Goal: Information Seeking & Learning: Learn about a topic

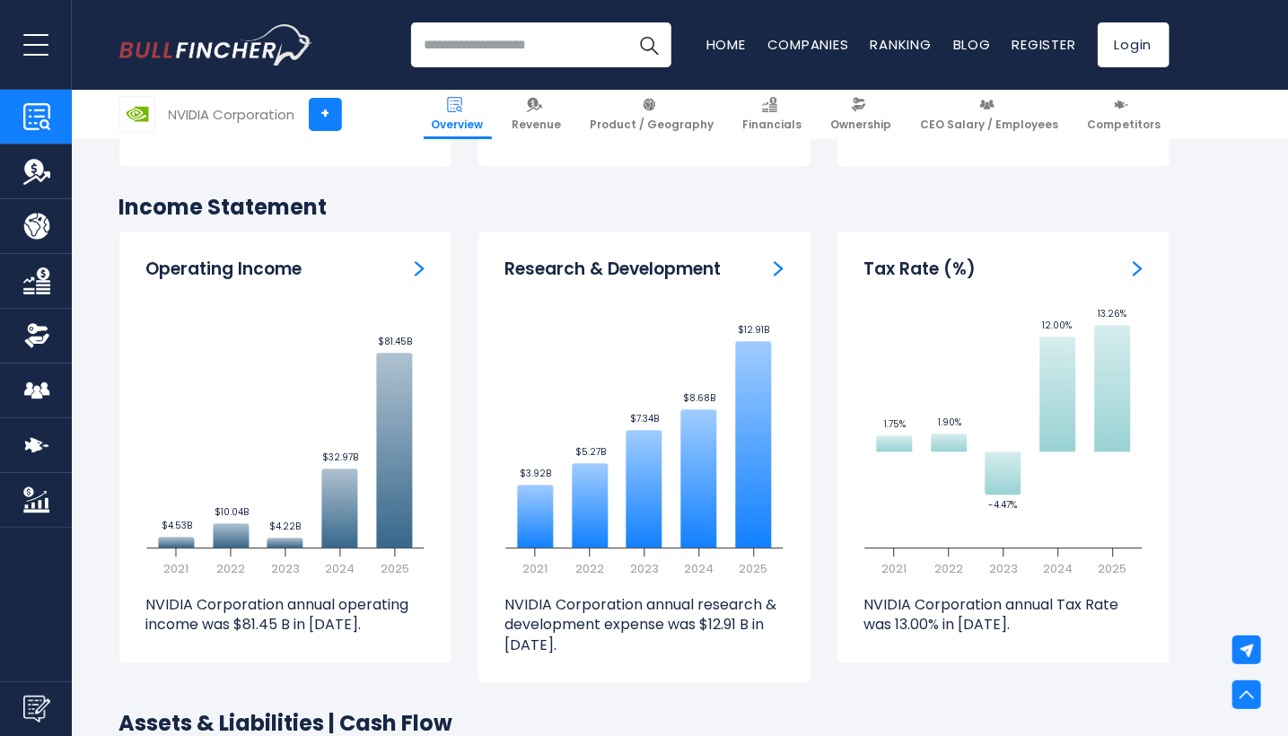
scroll to position [2591, 0]
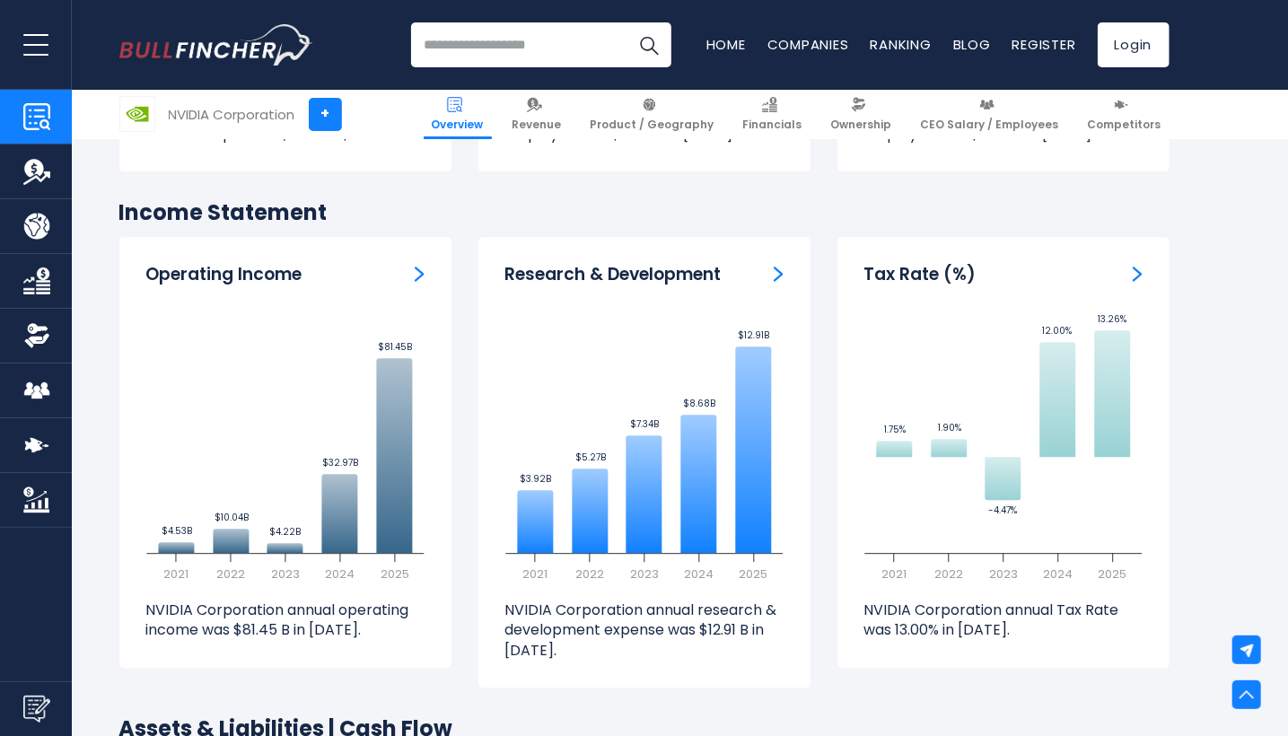
drag, startPoint x: 1288, startPoint y: 336, endPoint x: 1291, endPoint y: 323, distance: 13.1
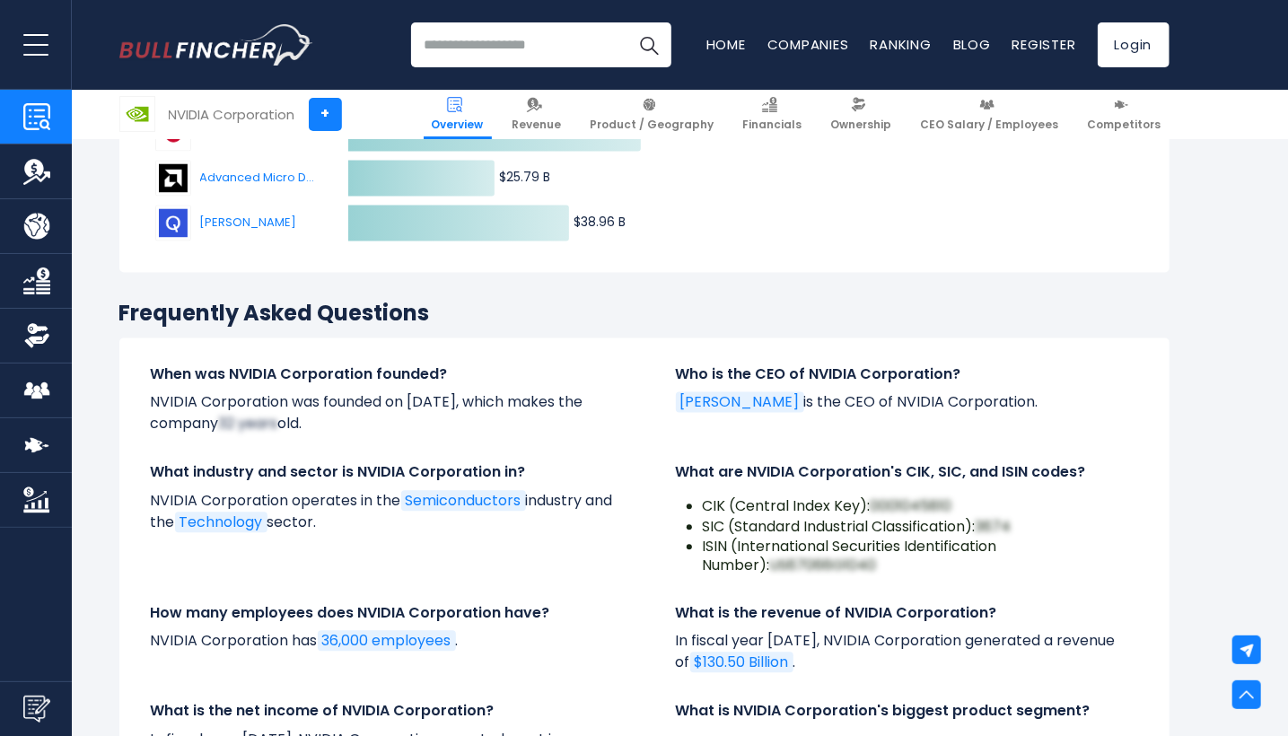
scroll to position [0, 0]
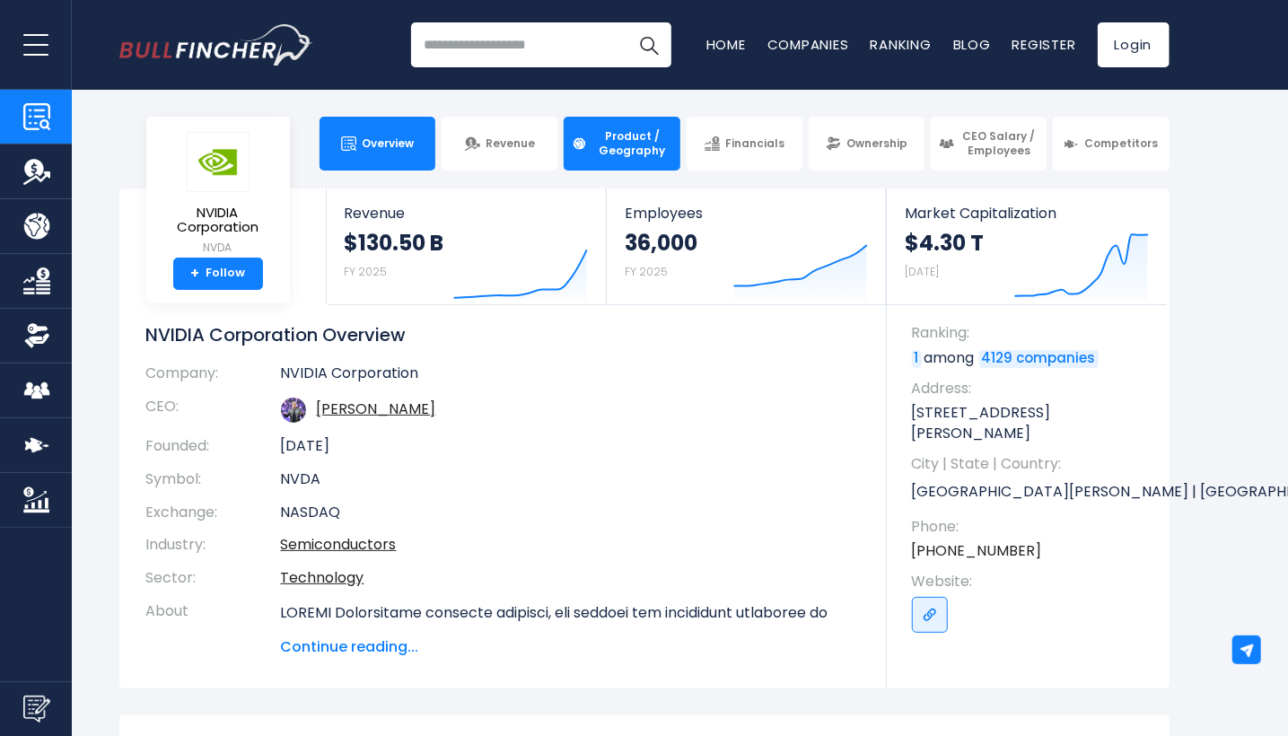
click at [627, 135] on span "Product / Geography" at bounding box center [632, 143] width 79 height 28
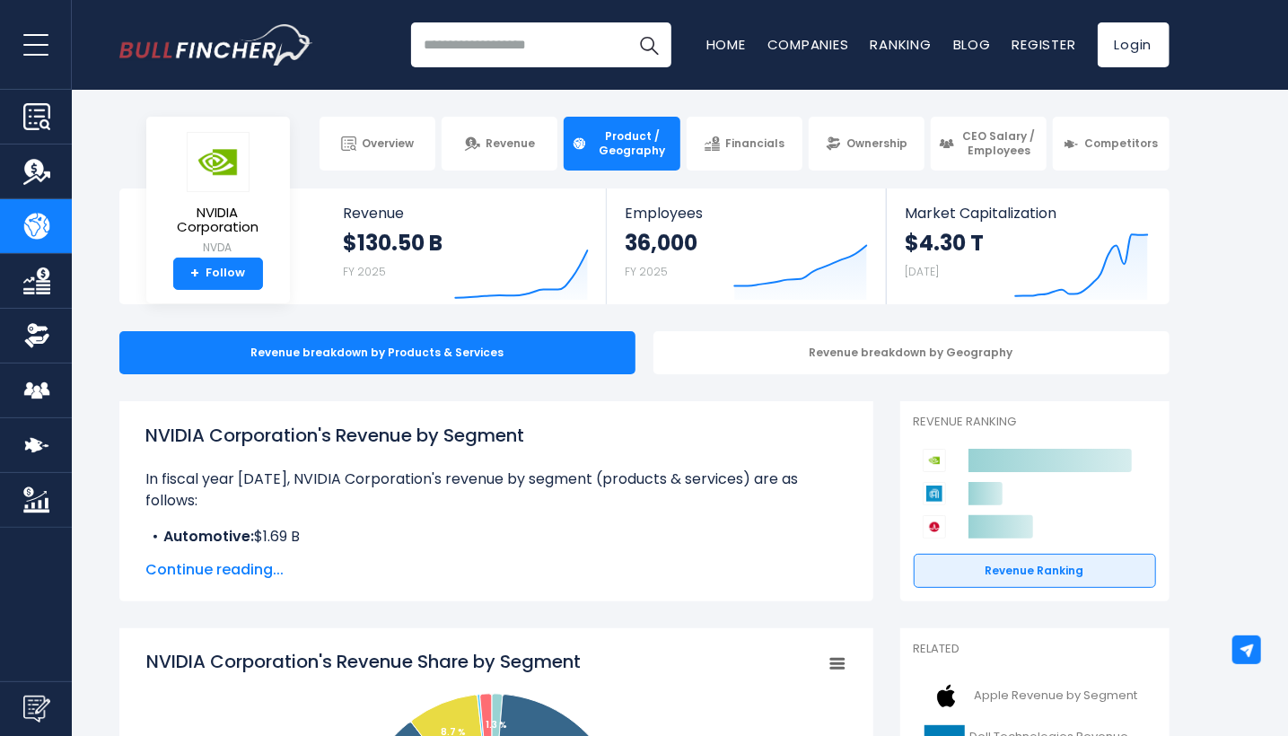
click at [179, 576] on span "Continue reading..." at bounding box center [496, 570] width 700 height 22
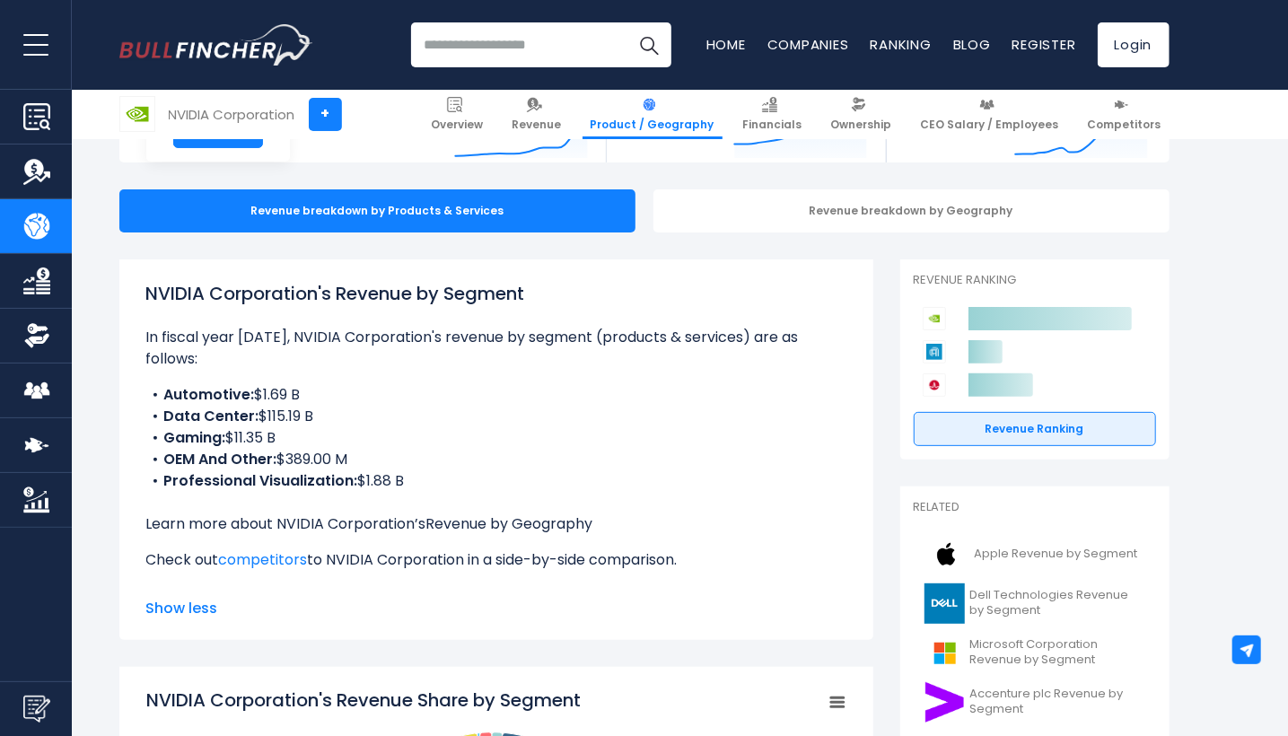
scroll to position [180, 0]
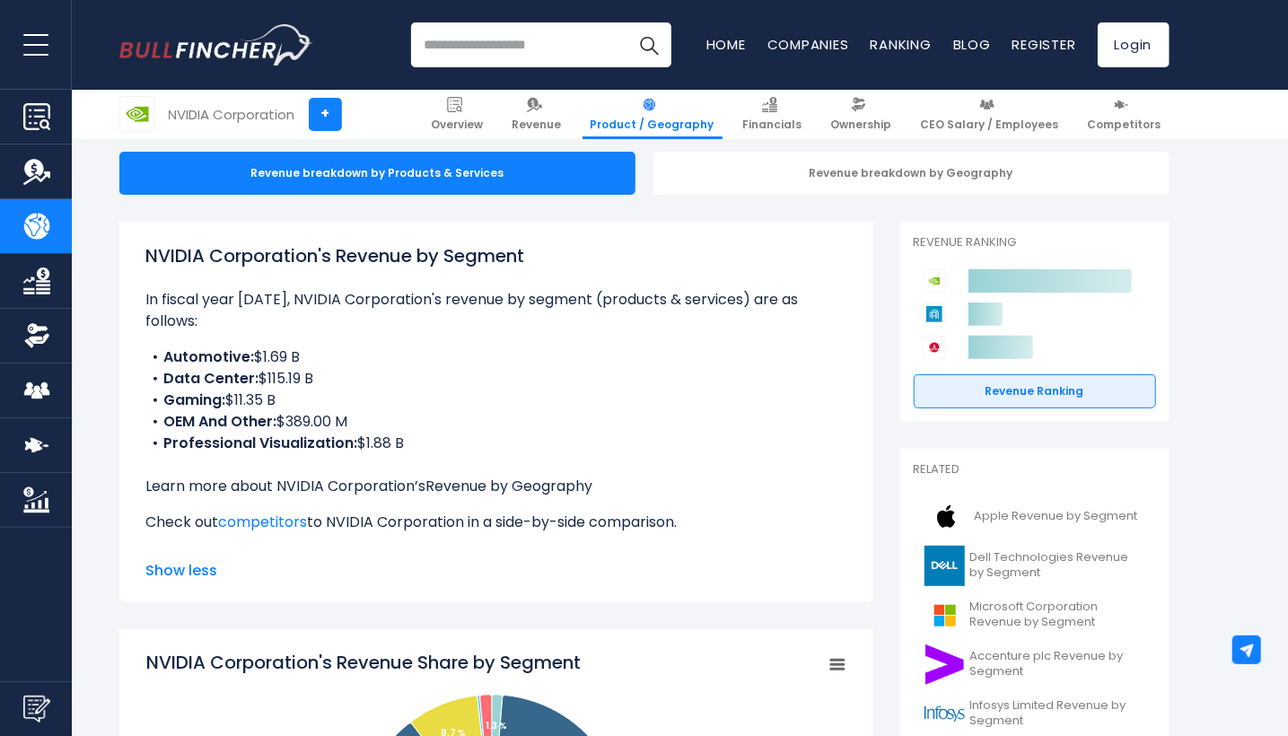
click at [545, 476] on link "Revenue by Geography" at bounding box center [509, 486] width 167 height 21
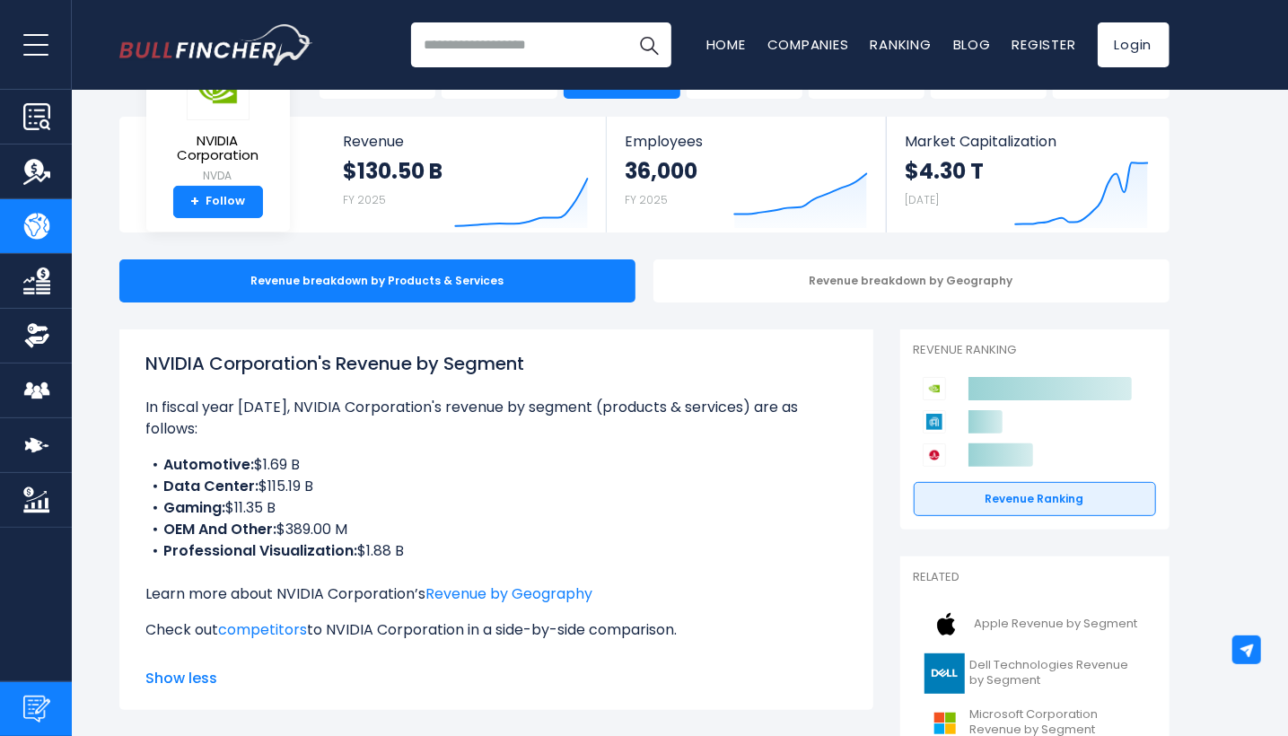
scroll to position [82, 0]
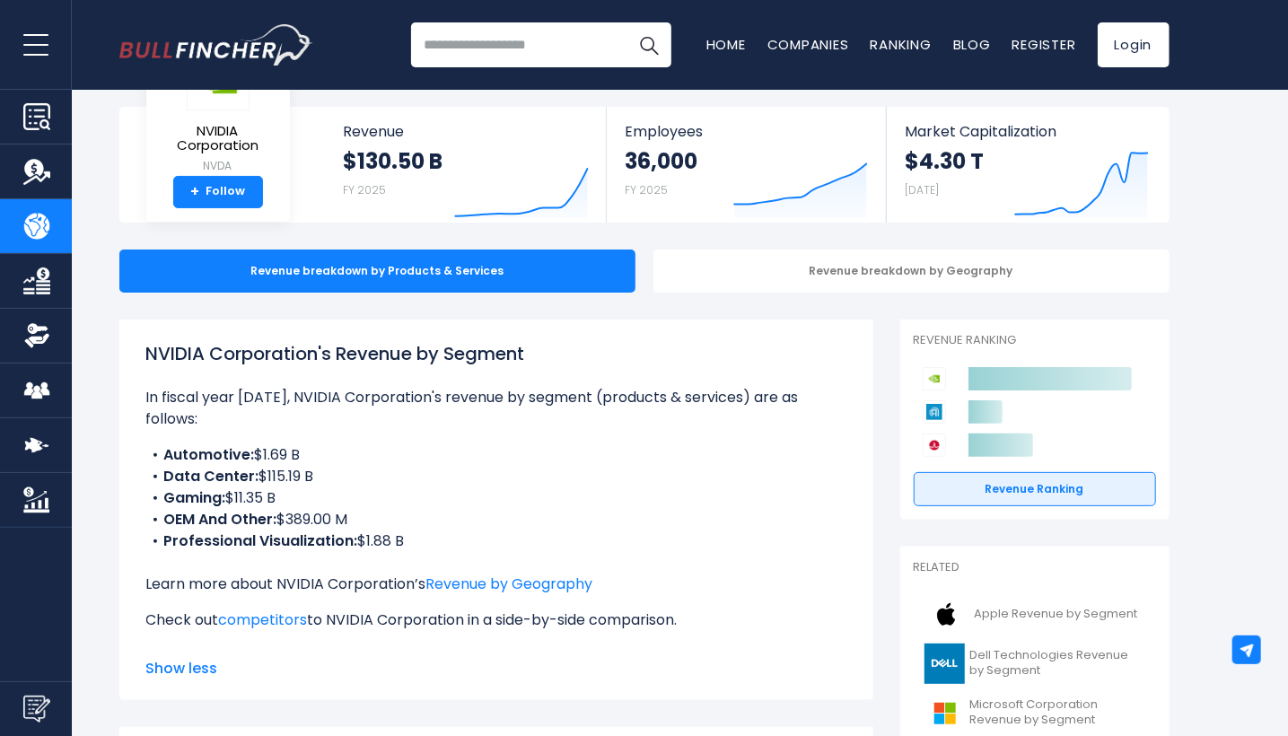
drag, startPoint x: 422, startPoint y: 521, endPoint x: 138, endPoint y: 352, distance: 330.1
click at [138, 352] on div "NVIDIA Corporation's Revenue by Segment In fiscal year 2025, NVIDIA Corporation…" at bounding box center [496, 510] width 754 height 381
copy div "NVIDIA Corporation's Revenue by Segment In fiscal year 2025, NVIDIA Corporation…"
click at [530, 574] on link "Revenue by Geography" at bounding box center [509, 584] width 167 height 21
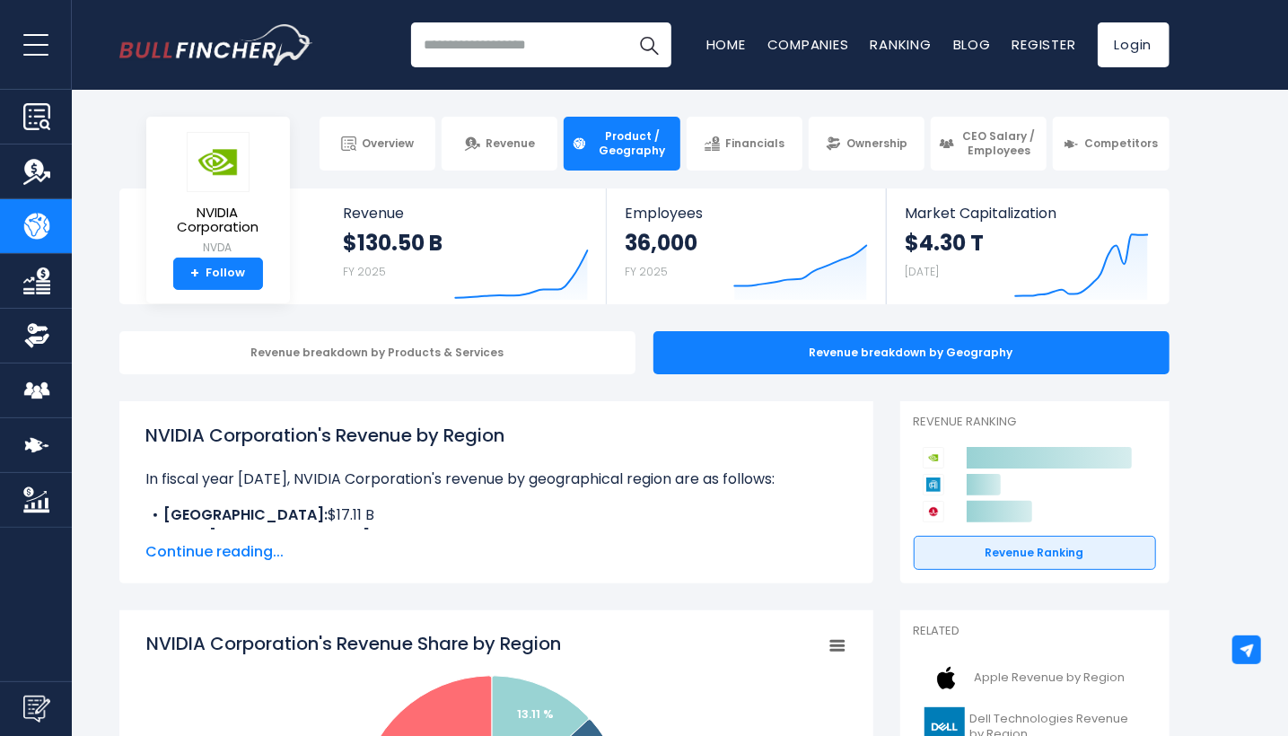
click at [257, 546] on span "Continue reading..." at bounding box center [496, 552] width 700 height 22
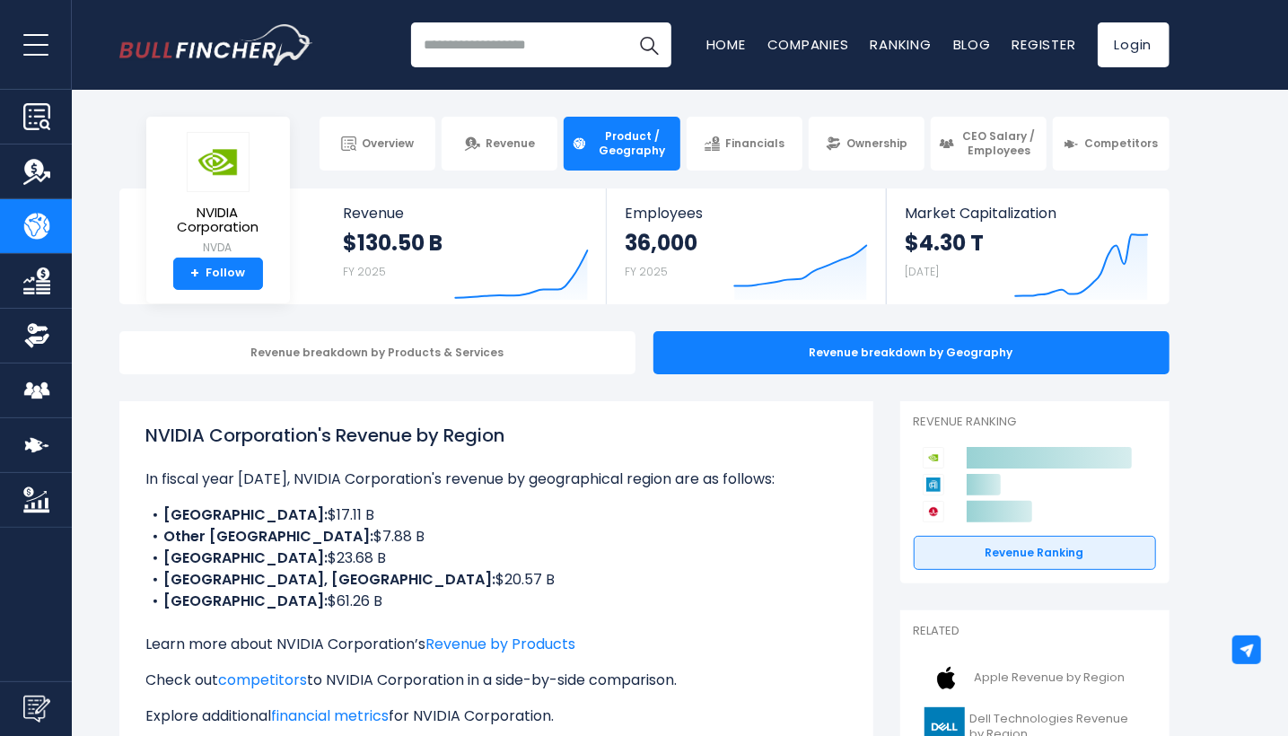
drag, startPoint x: 344, startPoint y: 597, endPoint x: 142, endPoint y: 476, distance: 235.6
click at [136, 468] on div "NVIDIA Corporation's Revenue by Region In fiscal year [DATE], NVIDIA Corporatio…" at bounding box center [496, 591] width 754 height 380
copy div "In fiscal year [DATE], NVIDIA Corporation's revenue by geographical region are …"
click at [609, 408] on div "NVIDIA Corporation's Revenue by Region In fiscal year [DATE], NVIDIA Corporatio…" at bounding box center [496, 591] width 754 height 380
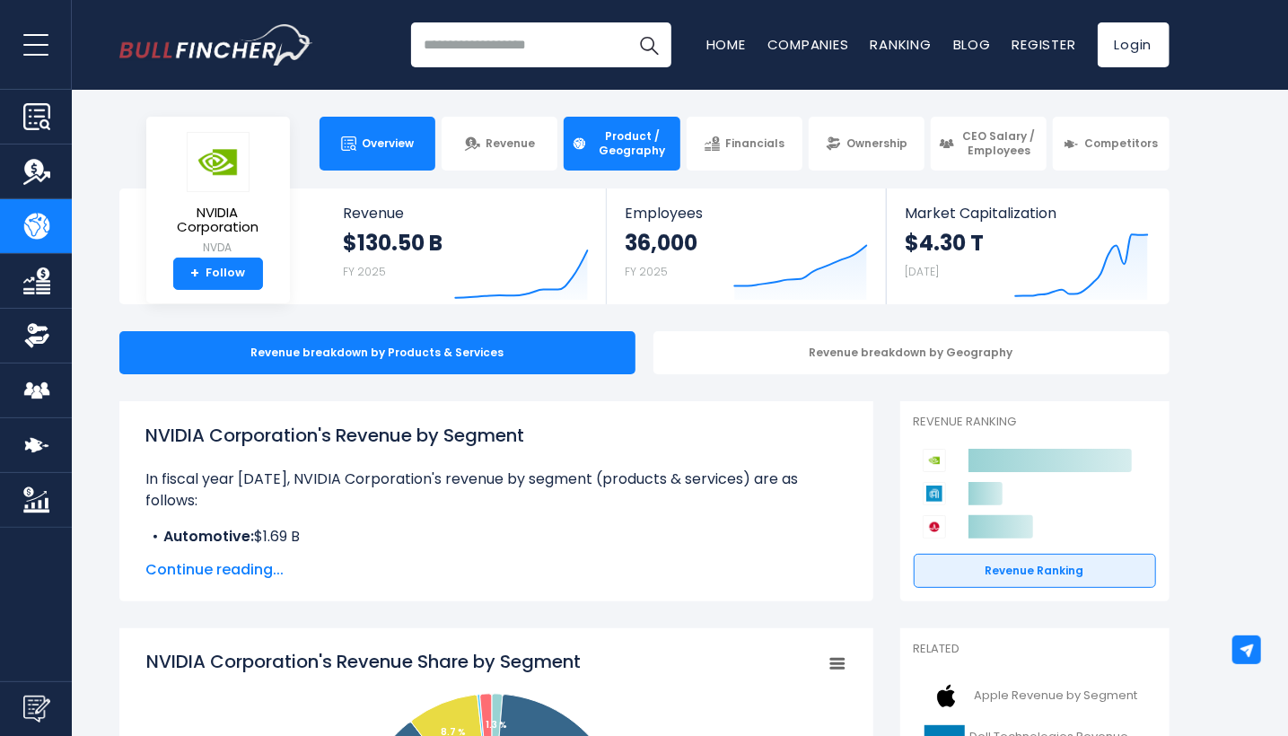
click at [391, 132] on link "Overview" at bounding box center [378, 144] width 116 height 54
click at [370, 136] on span "Overview" at bounding box center [388, 143] width 52 height 14
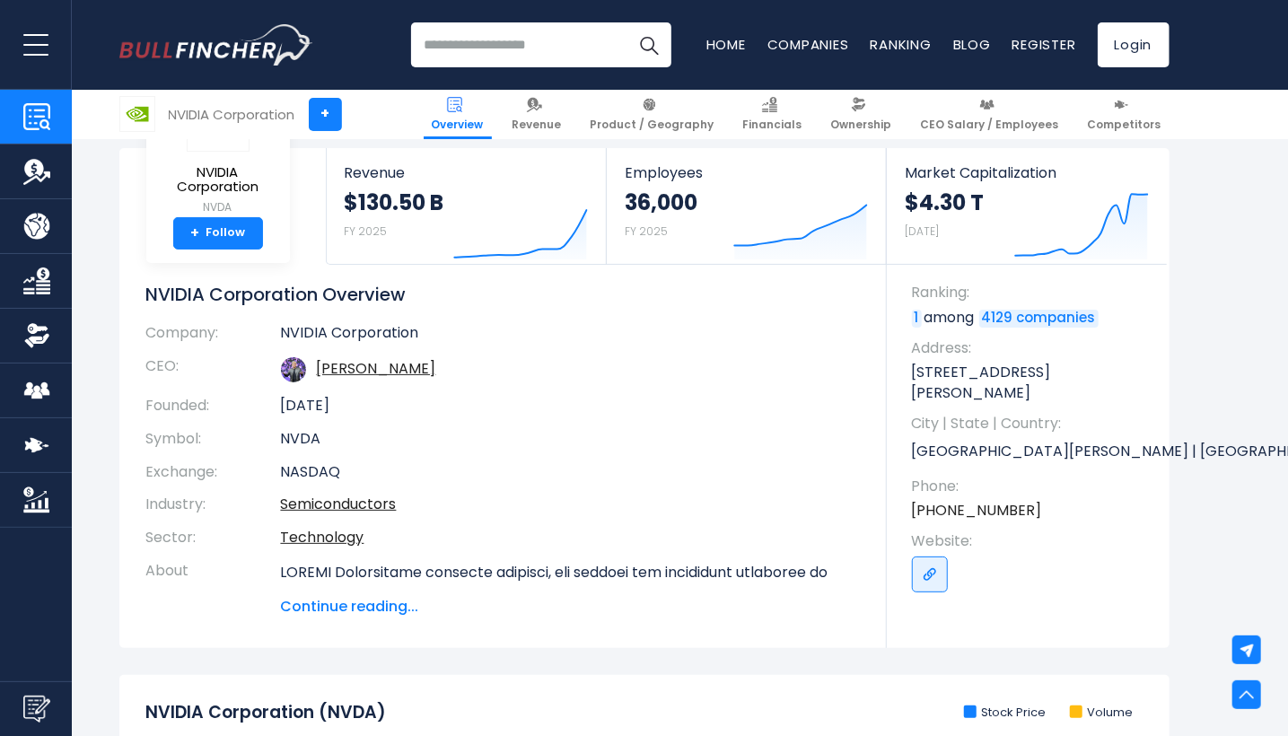
scroll to position [1356, 0]
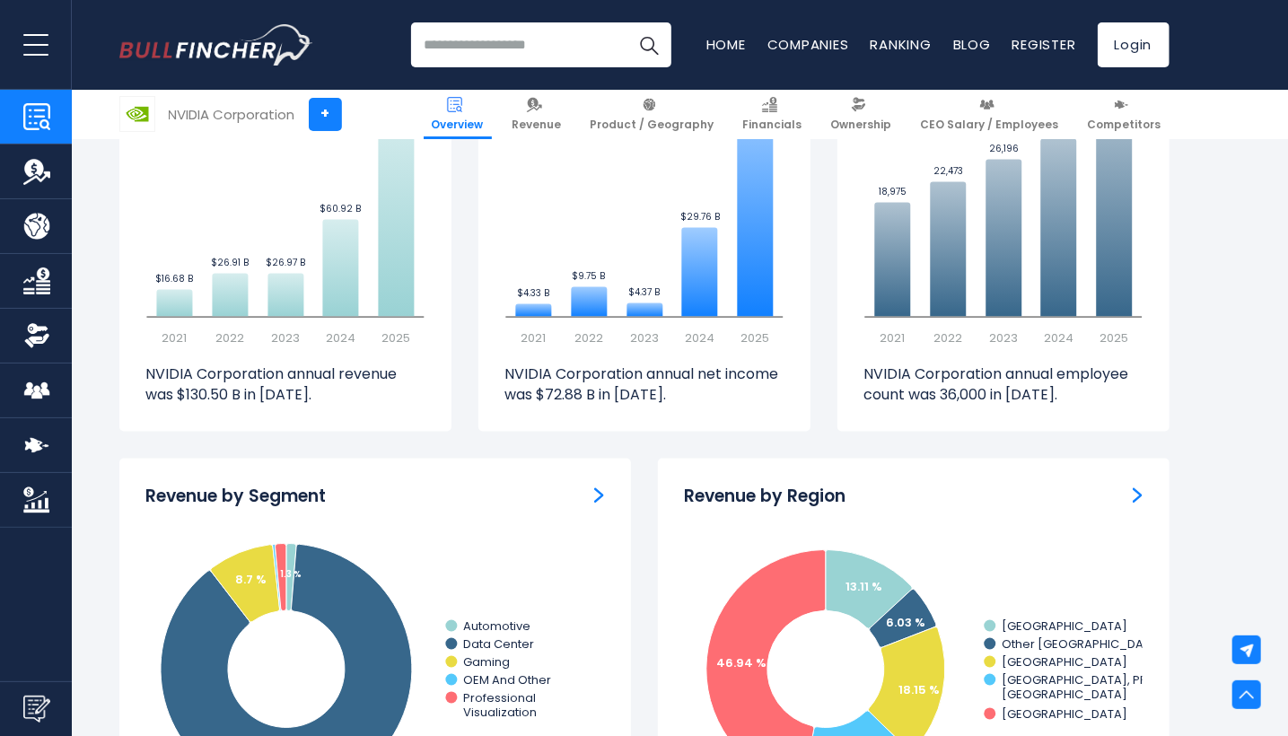
drag, startPoint x: 1286, startPoint y: 171, endPoint x: 1292, endPoint y: 156, distance: 15.7
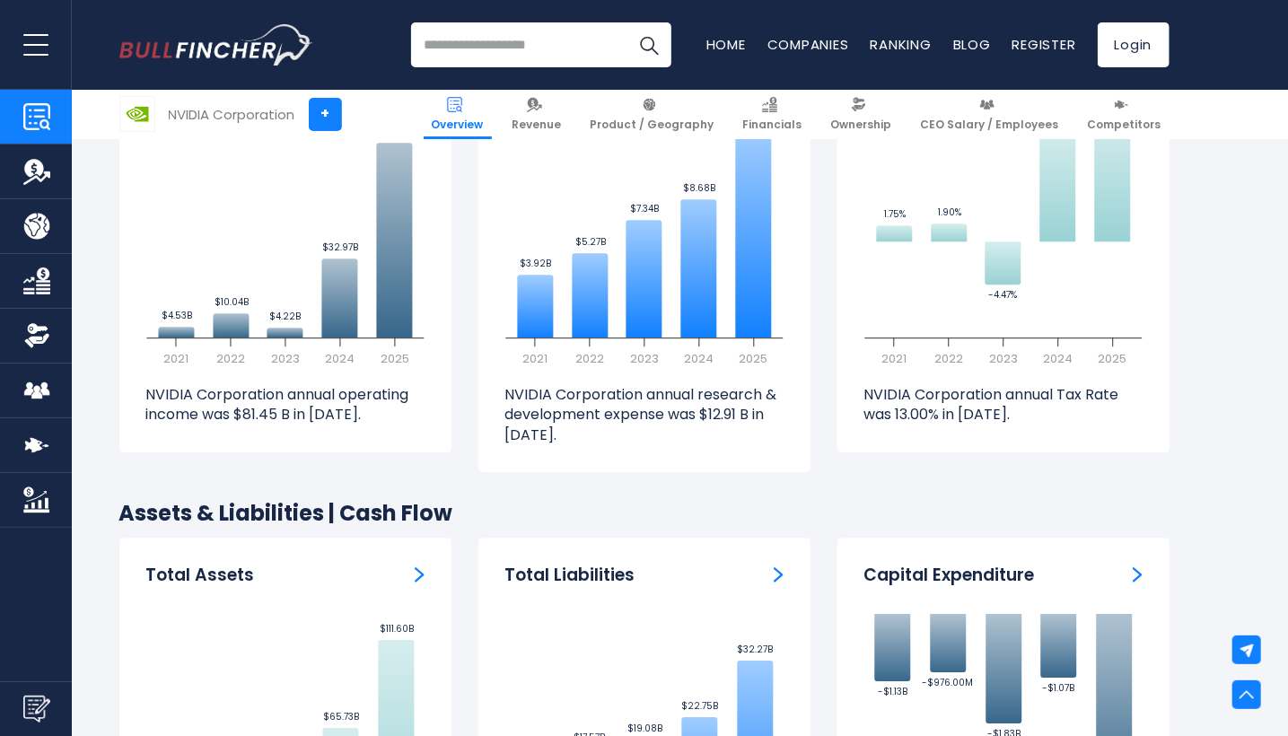
scroll to position [2620, 0]
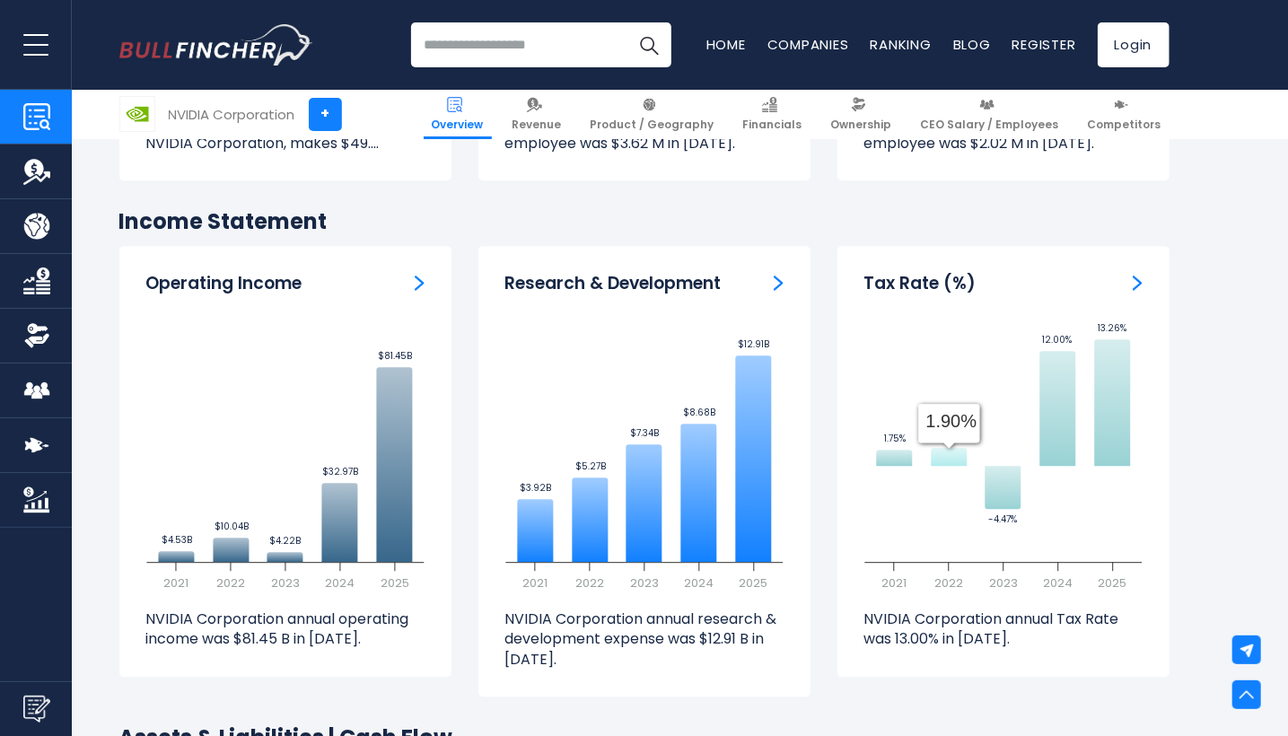
scroll to position [2572, 0]
